Goal: Go to known website: Go to known website

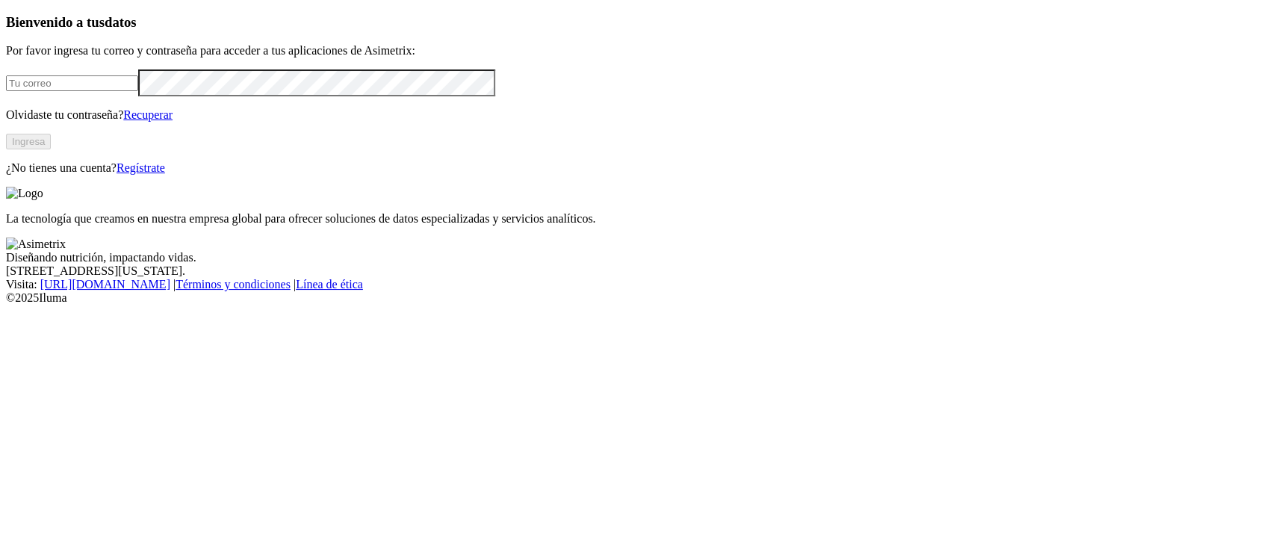
type input "[PERSON_NAME][EMAIL_ADDRESS][PERSON_NAME][DOMAIN_NAME]"
click at [51, 149] on button "Ingresa" at bounding box center [28, 142] width 45 height 16
